Goal: Task Accomplishment & Management: Manage account settings

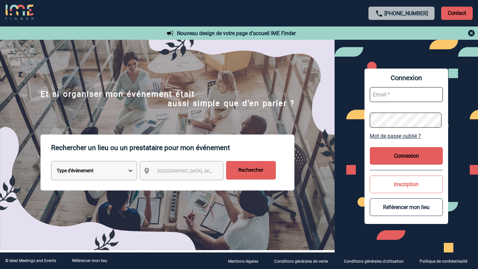
paste input "contact@versaillespalaisdescongres.com"
type input "[EMAIL_ADDRESS][DOMAIN_NAME]"
click at [394, 153] on button "Connexion" at bounding box center [406, 156] width 73 height 18
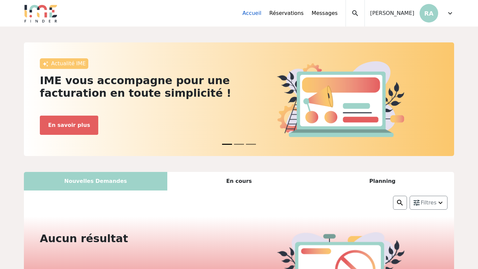
click at [261, 14] on link "Accueil" at bounding box center [251, 13] width 19 height 8
click at [448, 17] on div "expand_more" at bounding box center [450, 13] width 8 height 27
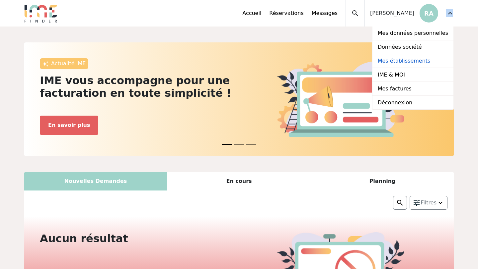
click at [418, 62] on link "Mes établissements" at bounding box center [412, 61] width 81 height 14
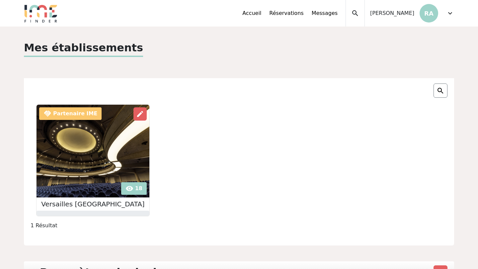
click at [142, 153] on img at bounding box center [93, 151] width 113 height 93
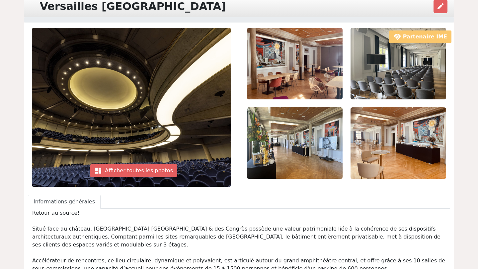
scroll to position [42, 0]
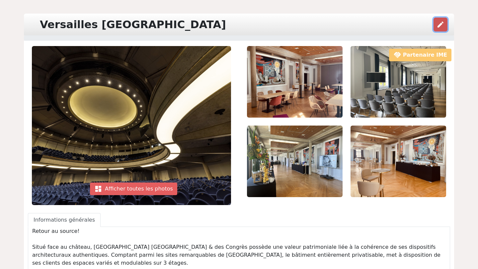
click at [441, 30] on button "edit" at bounding box center [440, 25] width 14 height 14
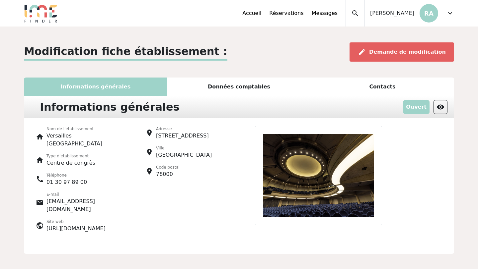
scroll to position [12, 0]
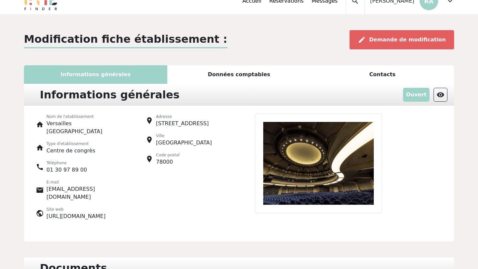
click at [319, 152] on img at bounding box center [318, 164] width 127 height 100
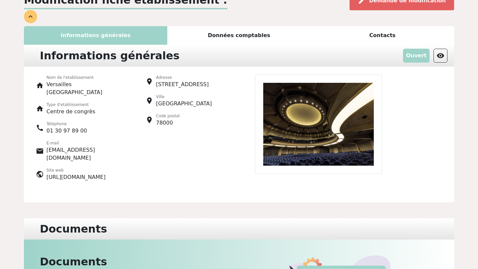
scroll to position [0, 0]
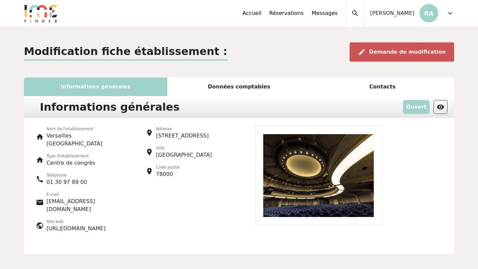
click at [406, 56] on div "edit Demande de modification" at bounding box center [401, 51] width 105 height 19
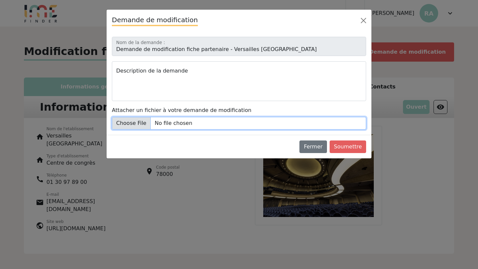
click at [148, 122] on input "Attacher un fichier à votre demande de modification" at bounding box center [239, 123] width 254 height 13
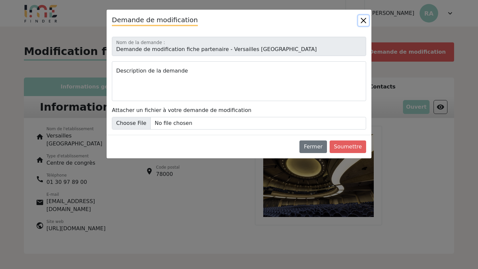
click at [363, 22] on button "Close" at bounding box center [363, 20] width 11 height 11
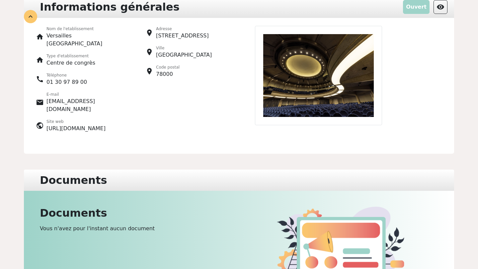
scroll to position [156, 0]
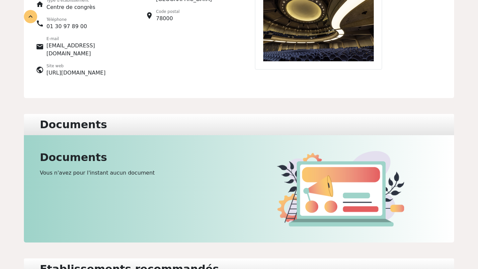
click at [153, 165] on div "Documents Vous n'avez pour l'instant aucun document" at bounding box center [137, 189] width 203 height 76
click at [97, 151] on h2 "Documents" at bounding box center [137, 157] width 195 height 13
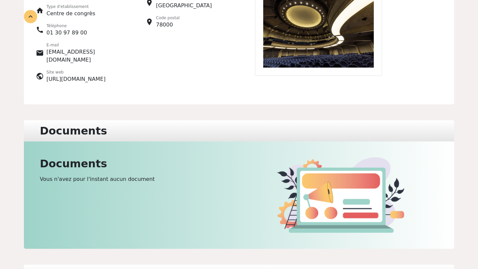
scroll to position [0, 0]
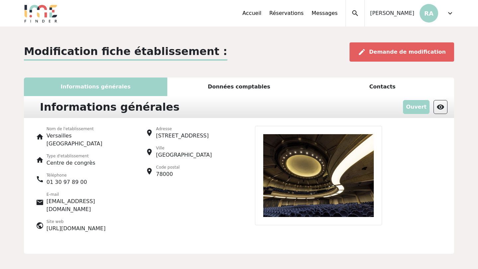
click at [247, 80] on div "Données comptables" at bounding box center [238, 87] width 143 height 19
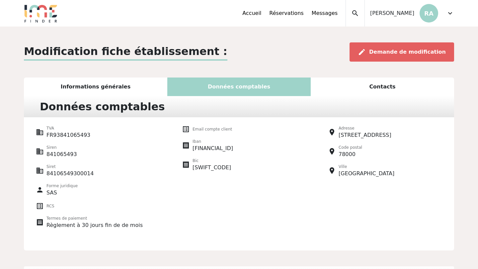
click at [347, 93] on div "Contacts" at bounding box center [382, 87] width 143 height 19
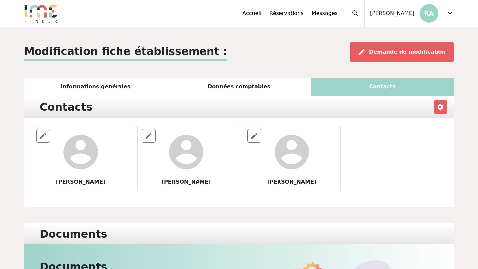
click at [456, 3] on div "expand_less Accueil Réservations Messages Mes données personnelles Données soci…" at bounding box center [239, 13] width 438 height 27
click at [453, 12] on span "expand_more" at bounding box center [450, 13] width 8 height 8
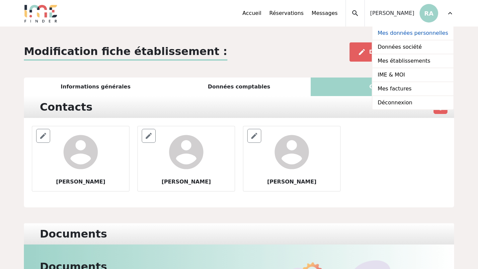
click at [406, 34] on link "Mes données personnelles" at bounding box center [412, 34] width 81 height 14
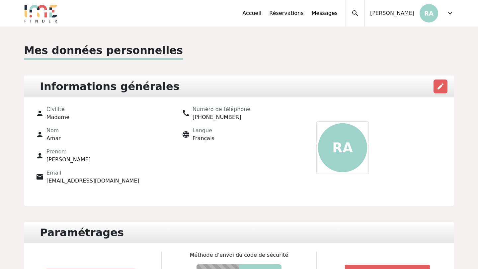
click at [446, 15] on div "Accueil Réservations Messages Mes données personnelles Données société Mes étab…" at bounding box center [348, 13] width 212 height 27
click at [454, 14] on span "expand_more" at bounding box center [450, 13] width 8 height 8
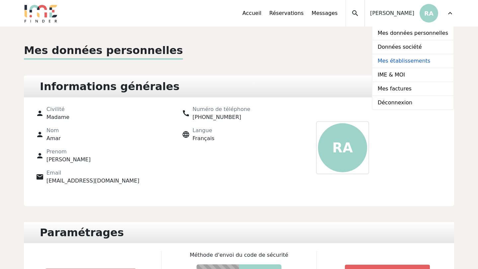
click at [406, 61] on link "Mes établissements" at bounding box center [412, 61] width 81 height 14
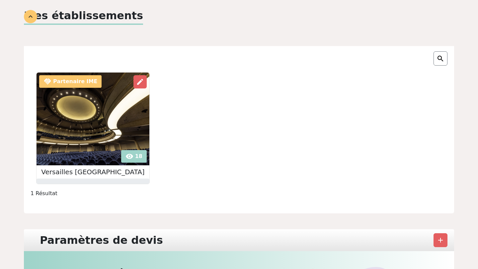
scroll to position [19, 0]
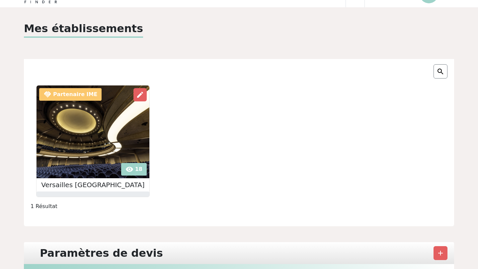
click at [85, 92] on img at bounding box center [93, 132] width 113 height 93
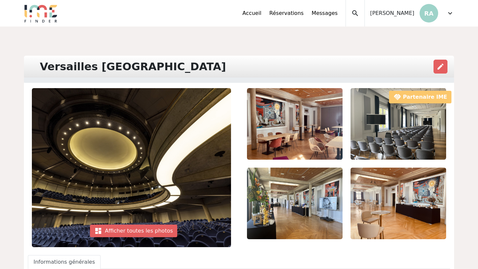
click at [399, 106] on img at bounding box center [398, 124] width 96 height 72
click at [412, 97] on img at bounding box center [398, 124] width 96 height 72
click at [323, 120] on img at bounding box center [295, 124] width 96 height 72
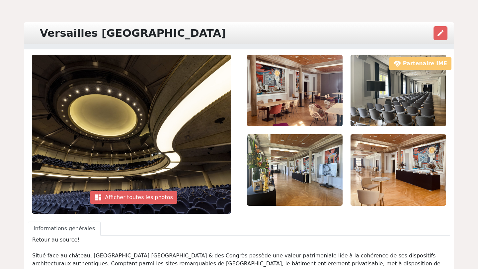
scroll to position [99, 0]
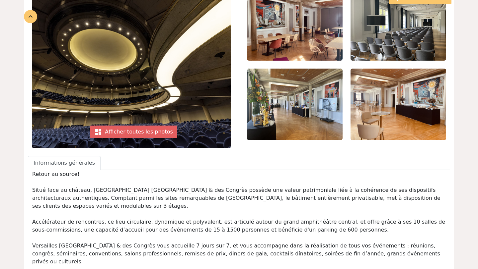
click at [138, 140] on img at bounding box center [131, 68] width 199 height 159
click at [139, 134] on div "dashboard Afficher toutes les photos" at bounding box center [133, 132] width 87 height 13
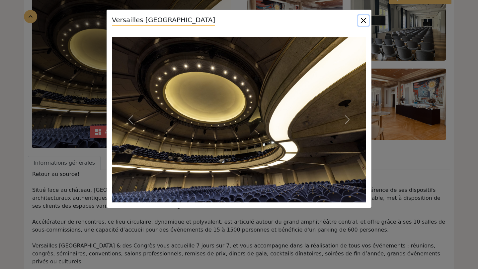
click at [363, 22] on button "Close" at bounding box center [363, 20] width 11 height 11
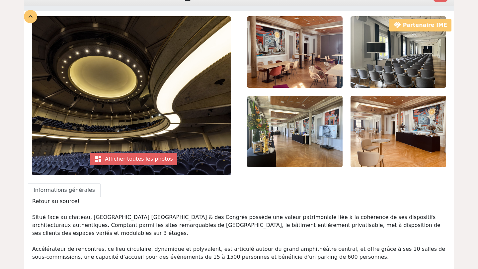
scroll to position [0, 0]
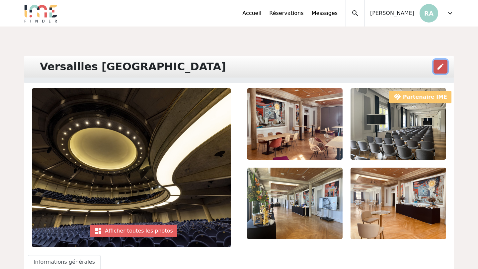
click at [441, 69] on span "edit" at bounding box center [440, 67] width 8 height 8
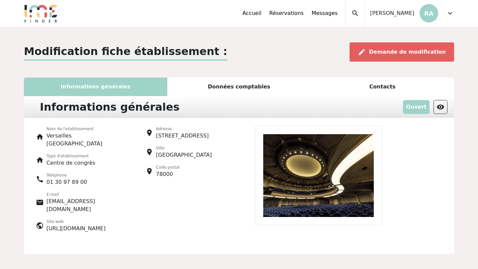
click at [338, 150] on img at bounding box center [318, 176] width 127 height 100
click at [419, 100] on p "Ouvert" at bounding box center [416, 107] width 27 height 14
click at [418, 106] on p "Ouvert" at bounding box center [416, 107] width 27 height 14
click at [437, 105] on span "visibility" at bounding box center [440, 107] width 8 height 8
